Goal: Task Accomplishment & Management: Manage account settings

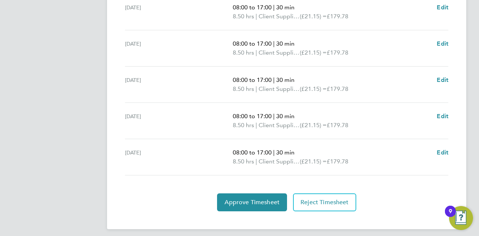
scroll to position [303, 0]
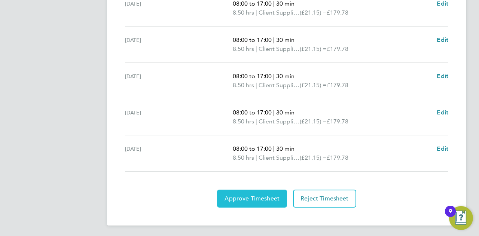
click at [269, 199] on span "Approve Timesheet" at bounding box center [251, 198] width 55 height 7
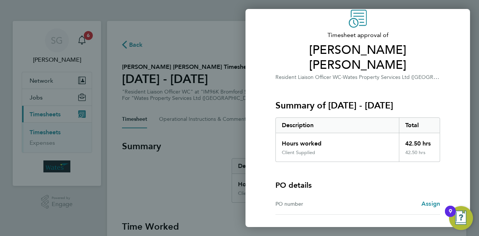
scroll to position [70, 0]
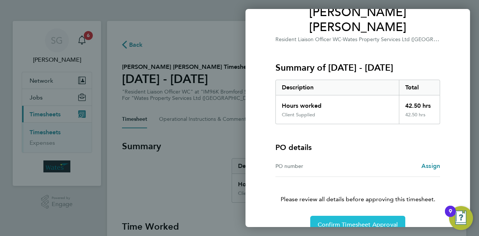
click at [343, 221] on span "Confirm Timesheet Approval" at bounding box center [358, 224] width 80 height 7
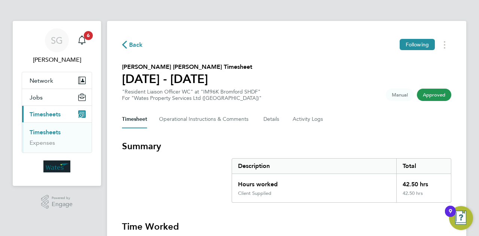
click at [50, 118] on button "Current page: Timesheets" at bounding box center [57, 114] width 70 height 16
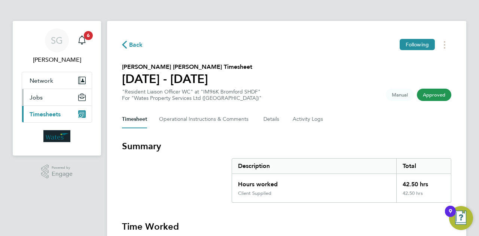
click at [53, 100] on button "Jobs" at bounding box center [57, 97] width 70 height 16
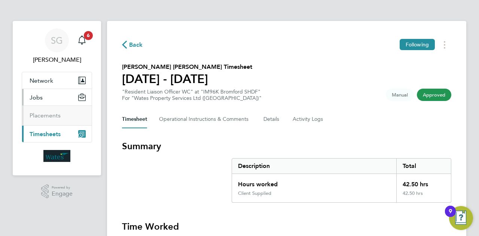
click at [53, 129] on button "Current page: Timesheets" at bounding box center [57, 134] width 70 height 16
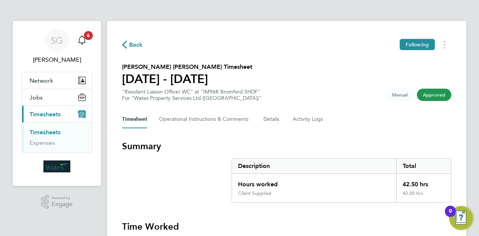
click at [53, 134] on link "Timesheets" at bounding box center [45, 132] width 31 height 7
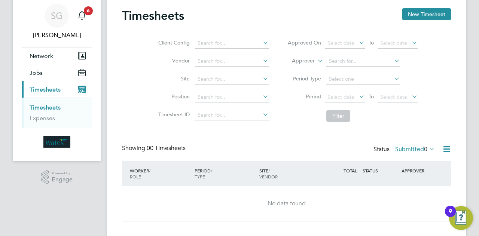
scroll to position [36, 0]
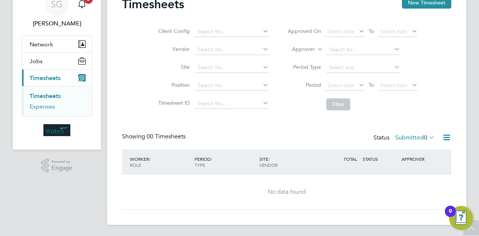
click at [43, 105] on link "Expenses" at bounding box center [42, 106] width 25 height 7
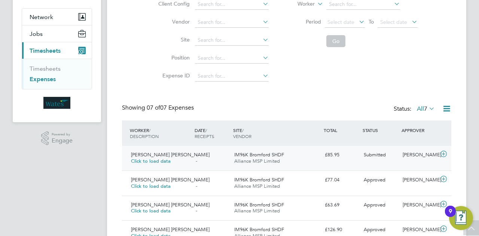
click at [444, 153] on icon at bounding box center [443, 154] width 9 height 6
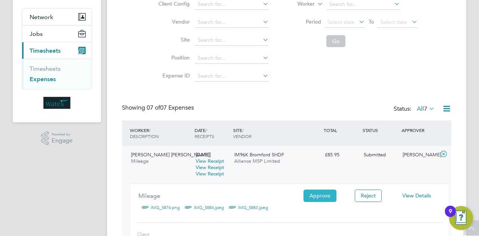
click at [318, 197] on button "Approve" at bounding box center [319, 196] width 33 height 12
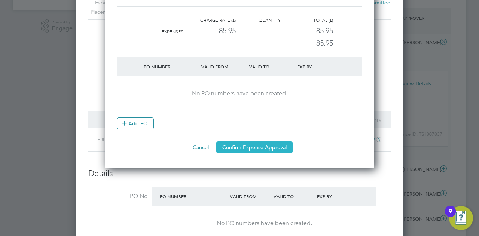
click at [258, 148] on button "Confirm Expense Approval" at bounding box center [254, 147] width 76 height 12
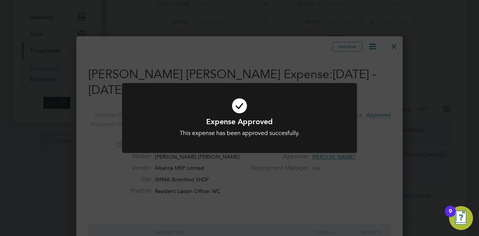
click at [394, 44] on div "Expense Approved This expense has been approved succesfully. Cancel Okay" at bounding box center [239, 118] width 479 height 236
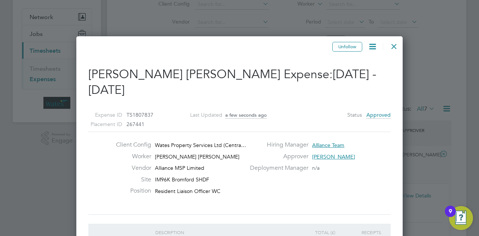
click at [393, 47] on div at bounding box center [393, 44] width 13 height 13
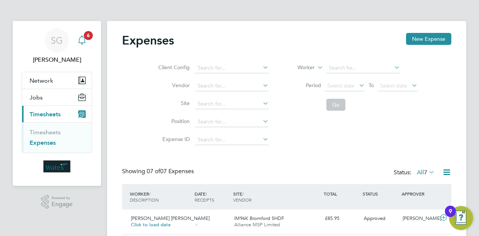
click at [86, 39] on span "6" at bounding box center [88, 35] width 9 height 9
